Goal: Task Accomplishment & Management: Manage account settings

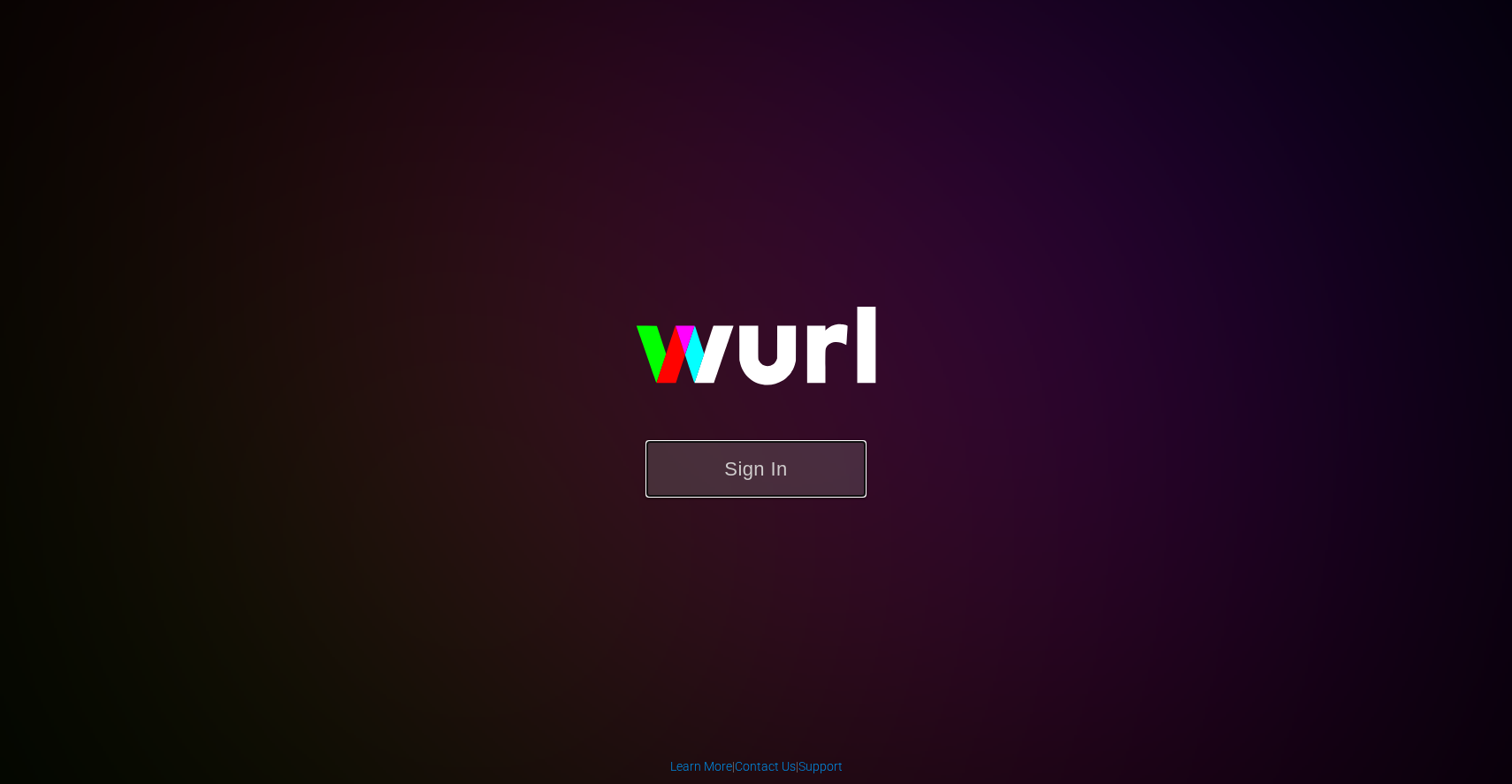
click at [743, 471] on button "Sign In" at bounding box center [756, 469] width 221 height 57
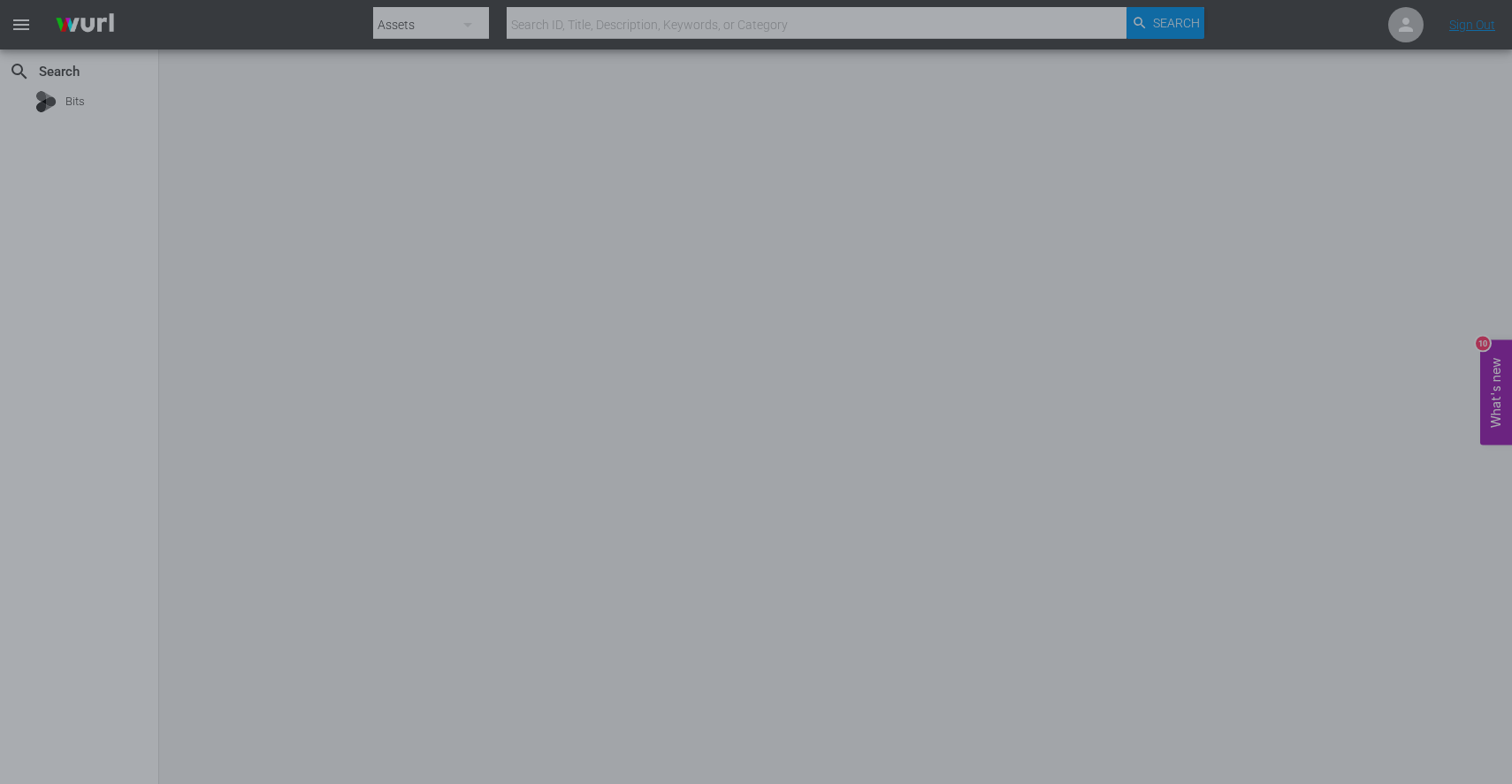
click at [1173, 306] on div at bounding box center [756, 392] width 1512 height 784
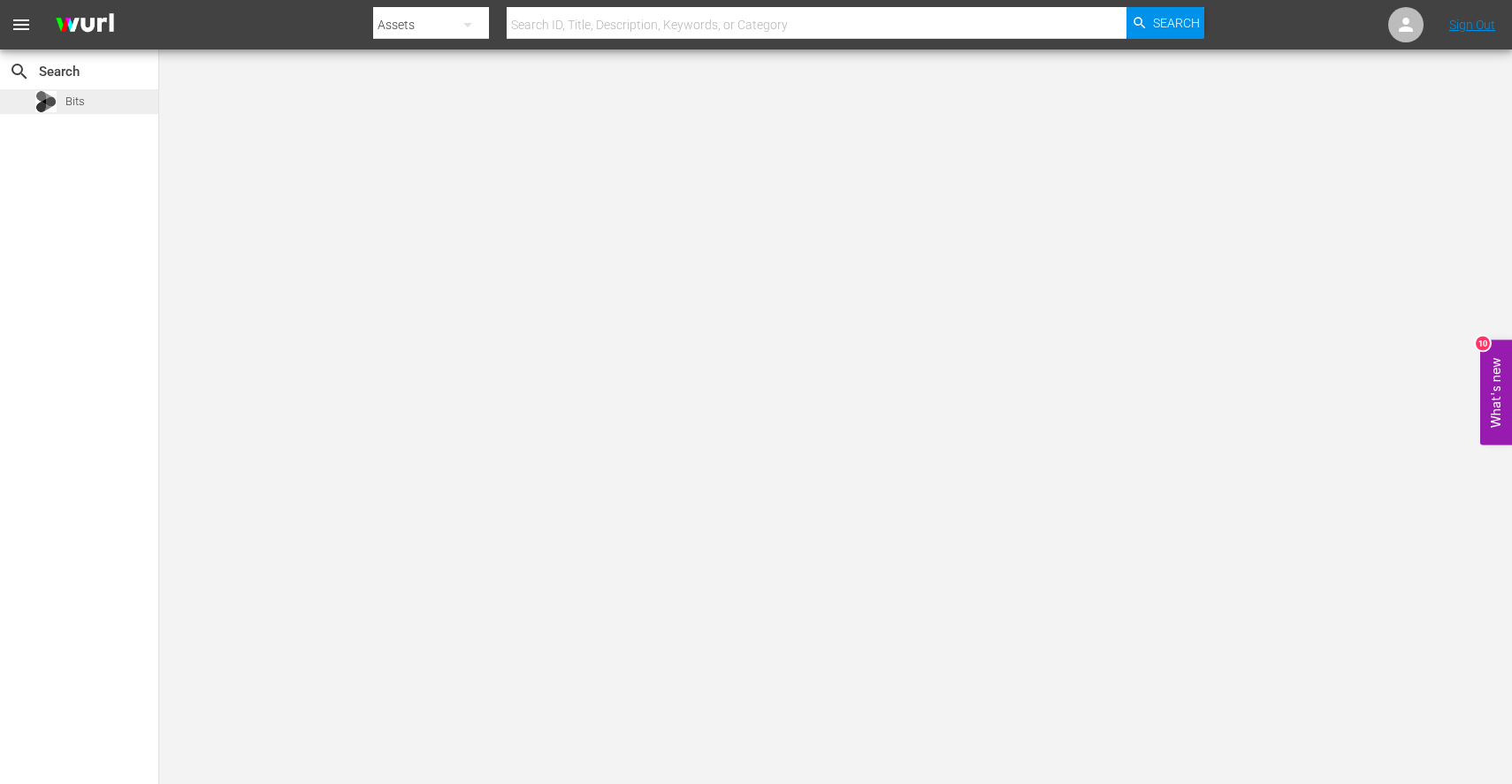
click at [71, 103] on span "Bits" at bounding box center [75, 102] width 20 height 18
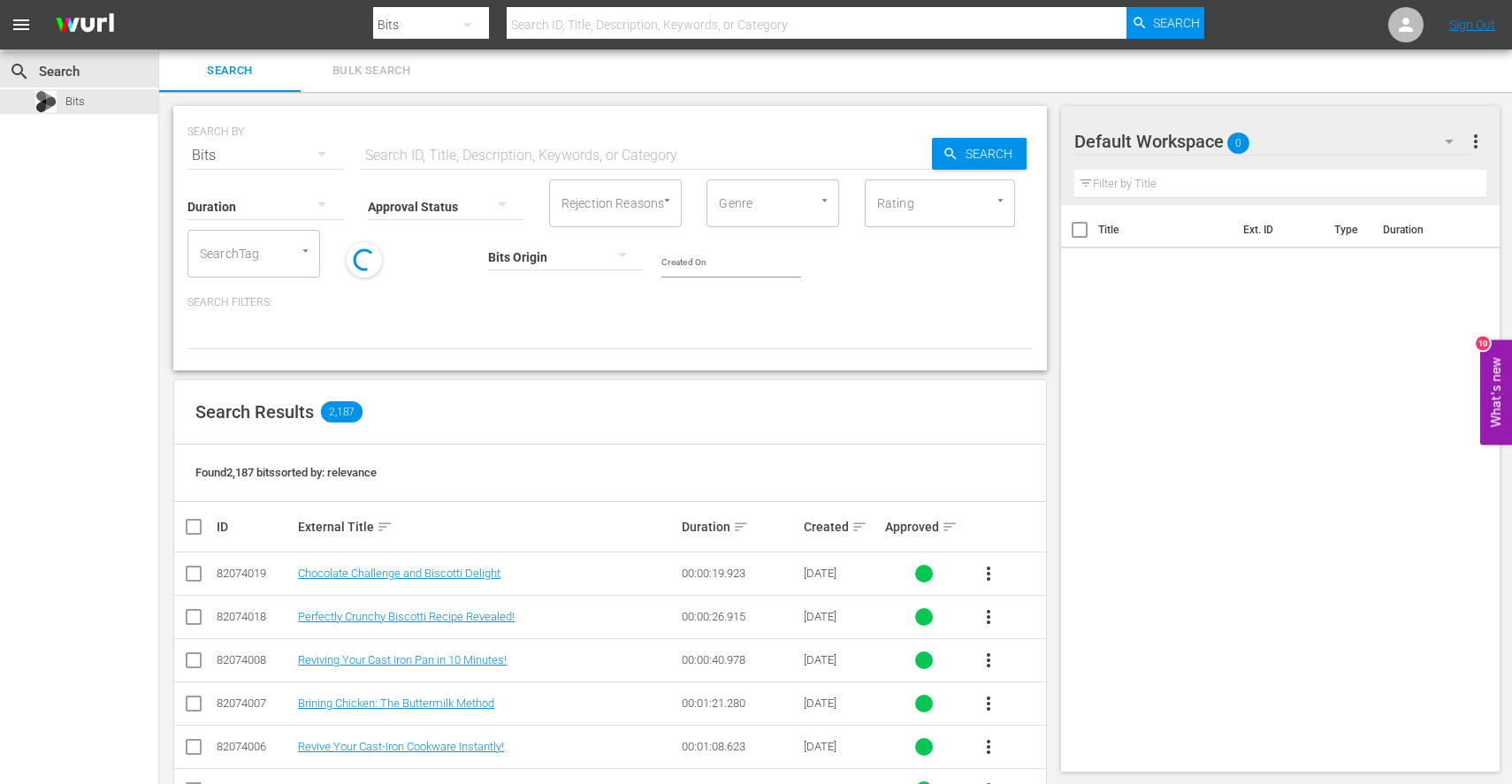
click at [419, 22] on div "Bits" at bounding box center [430, 25] width 116 height 50
click at [16, 28] on div "Channels Series Episodes Bits Assets" at bounding box center [756, 392] width 1512 height 784
click at [27, 25] on span "menu" at bounding box center [21, 24] width 21 height 21
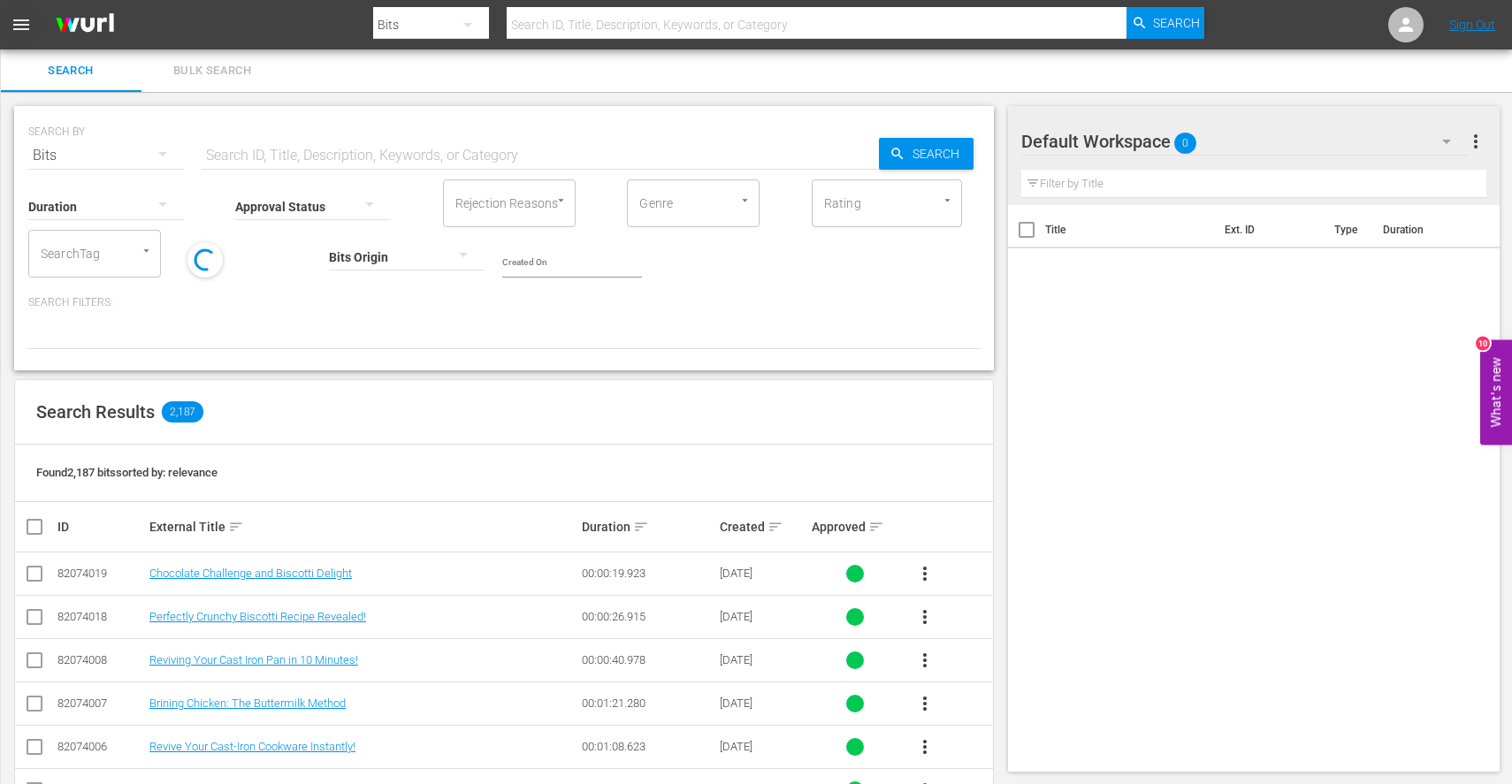
click at [27, 26] on span "menu" at bounding box center [21, 24] width 21 height 21
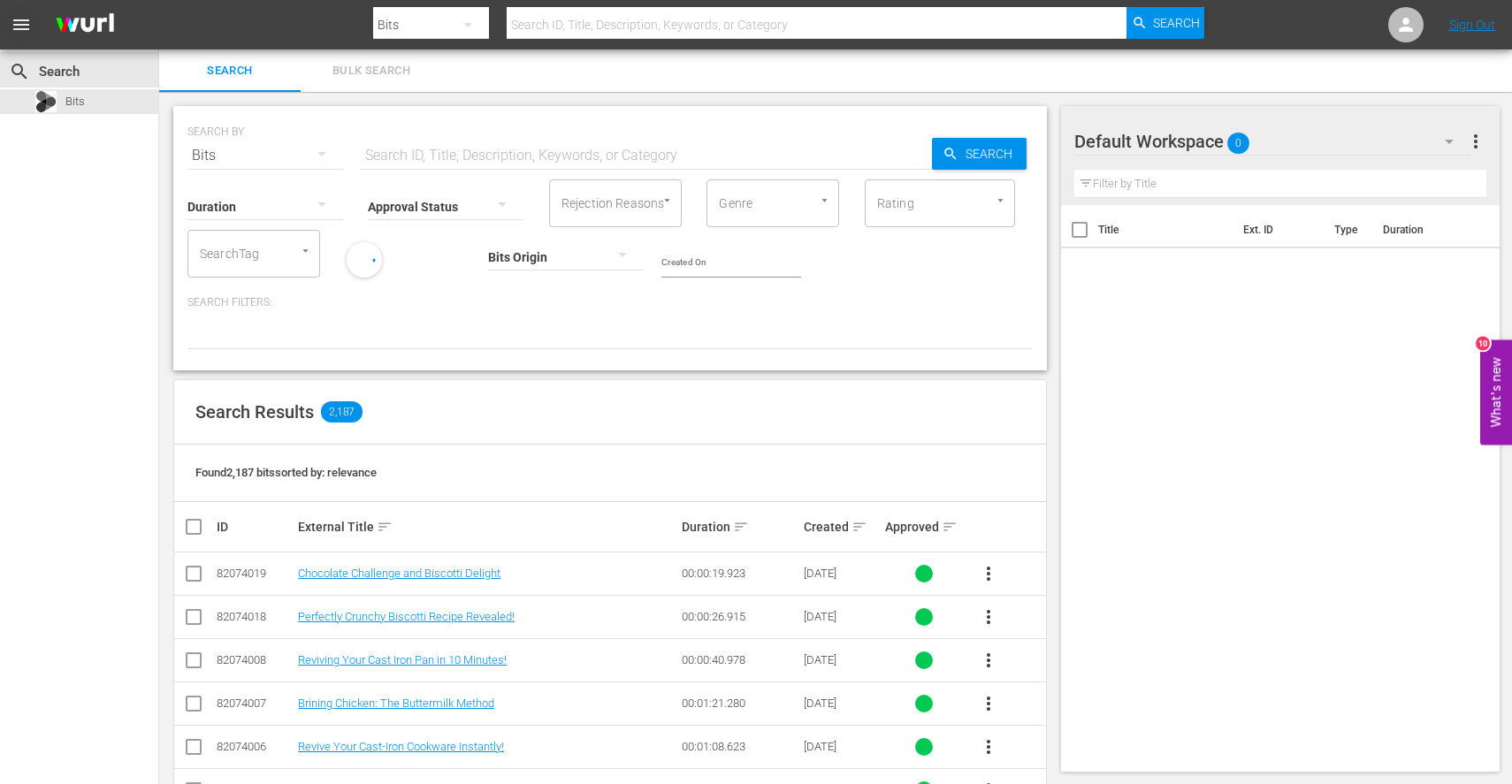
click at [27, 26] on span "menu" at bounding box center [21, 24] width 21 height 21
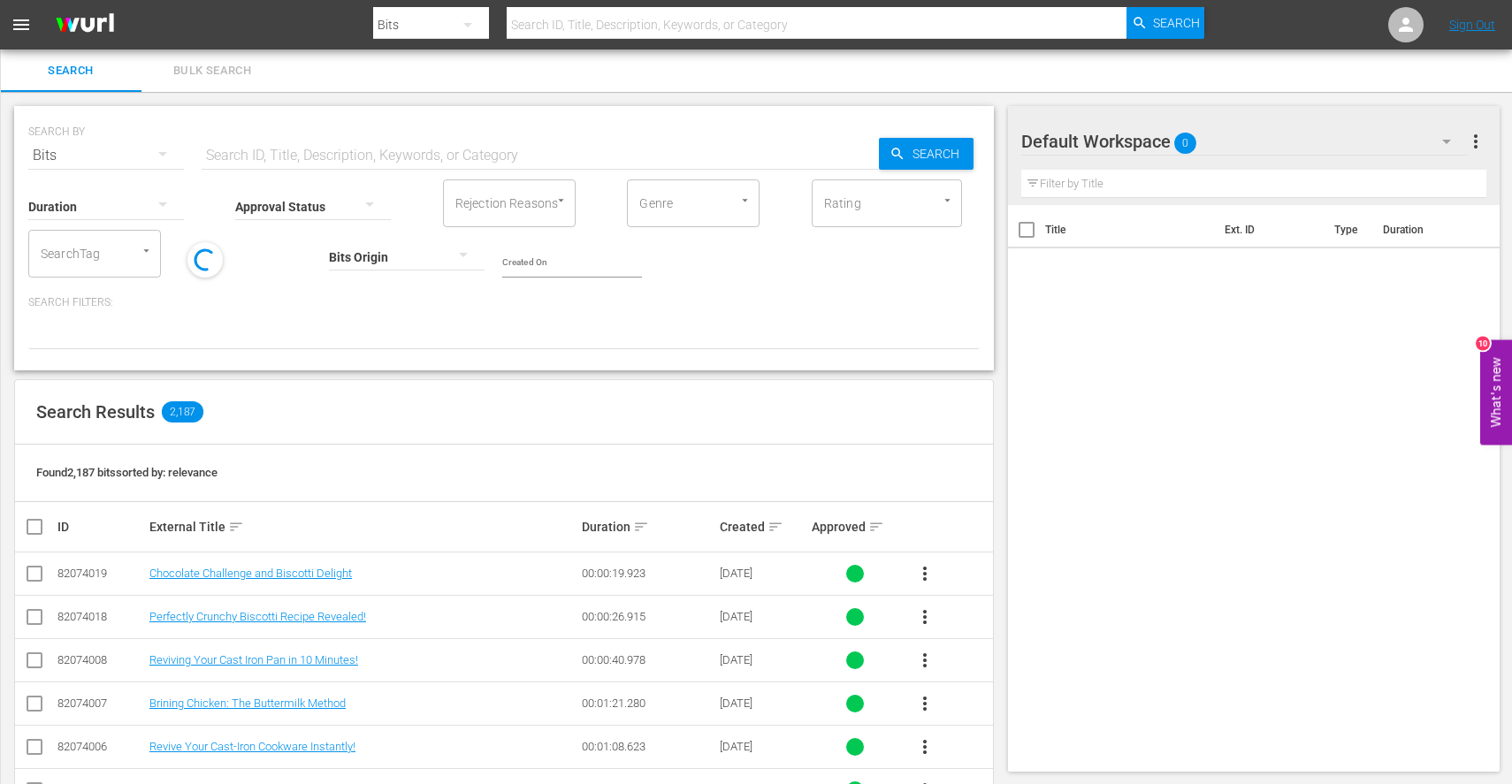
click at [27, 26] on span "menu" at bounding box center [21, 24] width 21 height 21
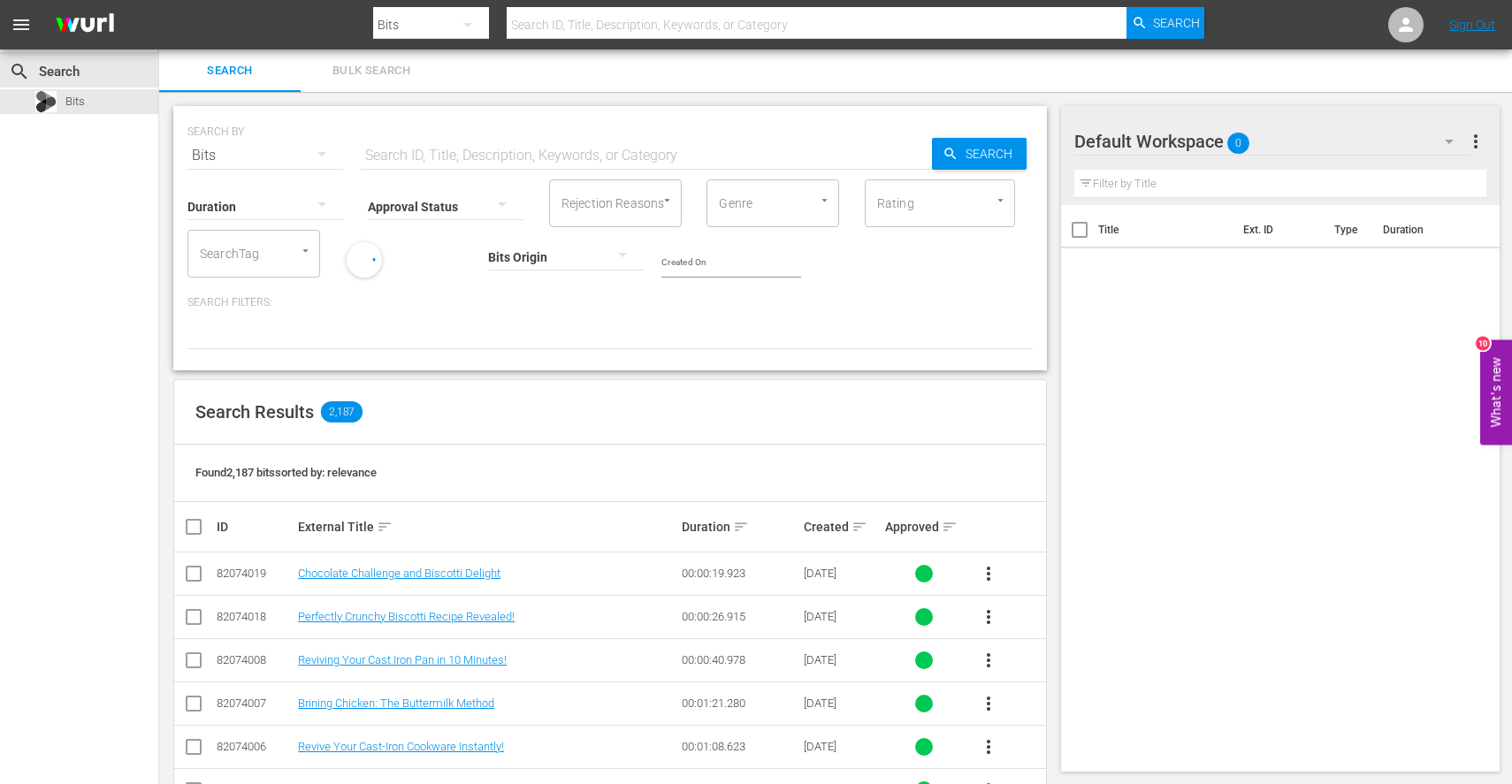
click at [27, 26] on span "menu" at bounding box center [21, 24] width 21 height 21
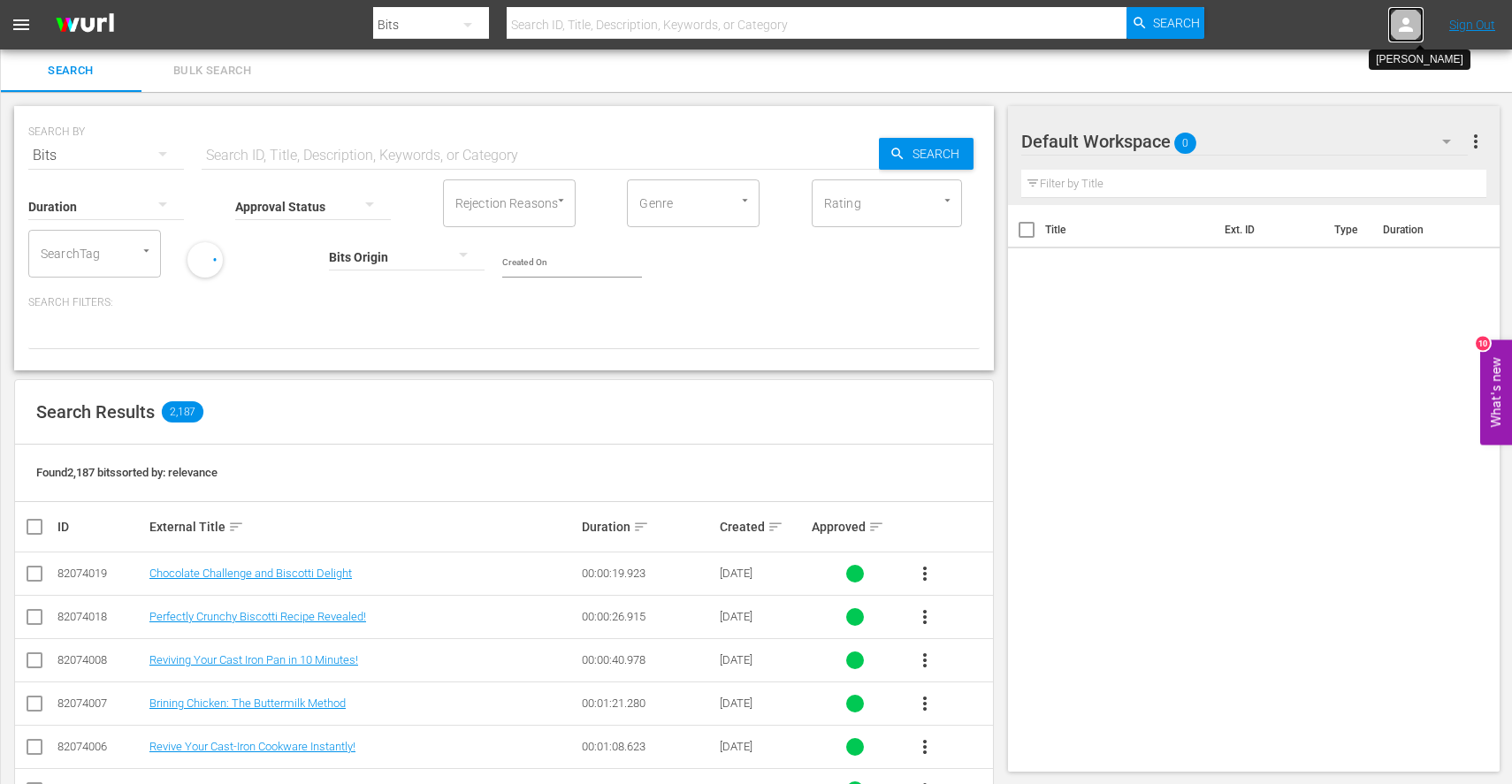
click at [1403, 22] on icon at bounding box center [1406, 24] width 21 height 21
